Goal: Transaction & Acquisition: Purchase product/service

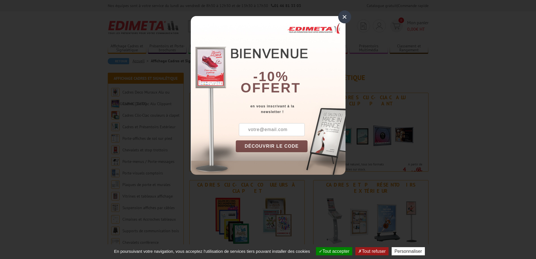
click at [346, 17] on div "×" at bounding box center [344, 16] width 13 height 13
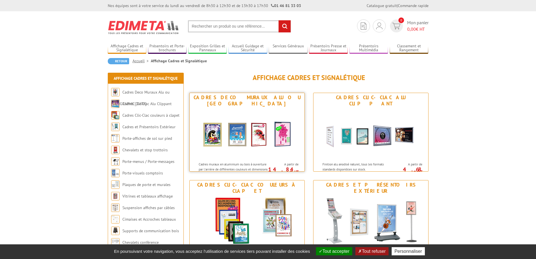
click at [232, 162] on p "Cadres muraux en aluminium ou bois à ouverture par l'arrière de différentes cou…" at bounding box center [234, 171] width 70 height 19
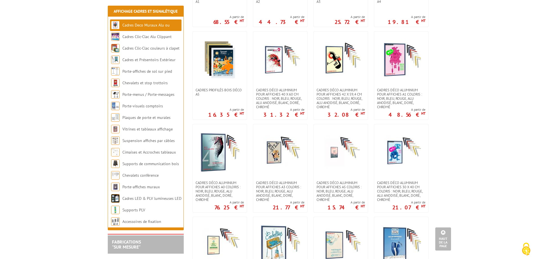
scroll to position [422, 0]
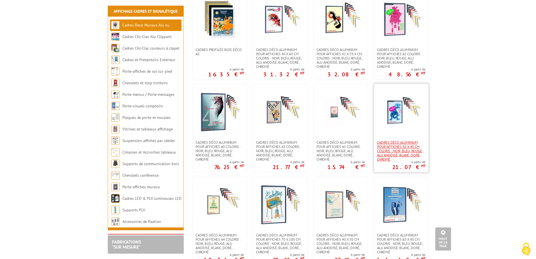
click at [394, 144] on span "Cadres déco aluminium pour affiches 30 x 40 cm Coloris : Noir, bleu, rouge, alu…" at bounding box center [401, 150] width 48 height 21
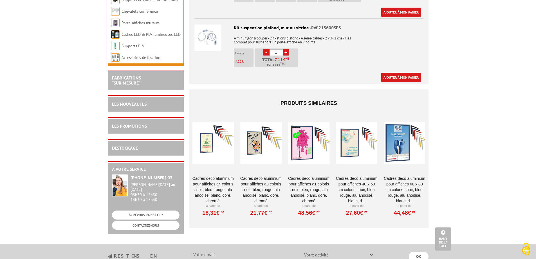
scroll to position [957, 0]
